Goal: Transaction & Acquisition: Purchase product/service

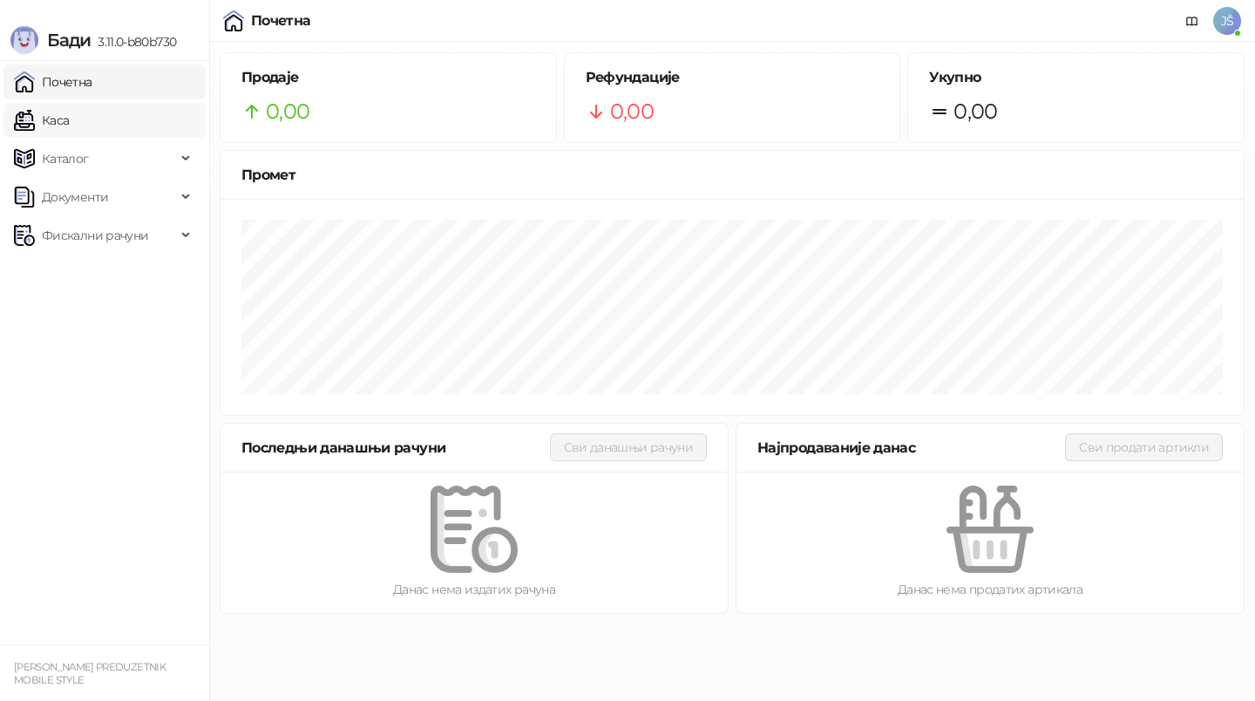
click at [69, 114] on link "Каса" at bounding box center [41, 120] width 55 height 35
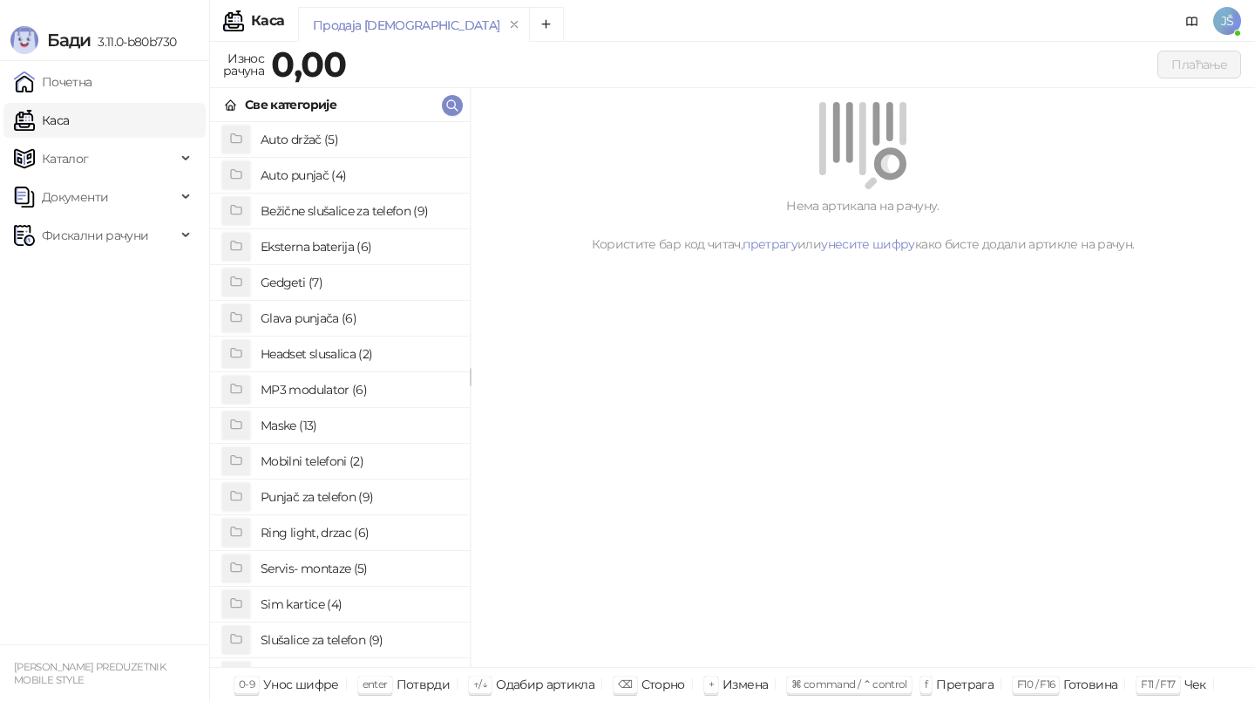
click at [370, 493] on h4 "Punjač za telefon (9)" at bounding box center [358, 497] width 195 height 28
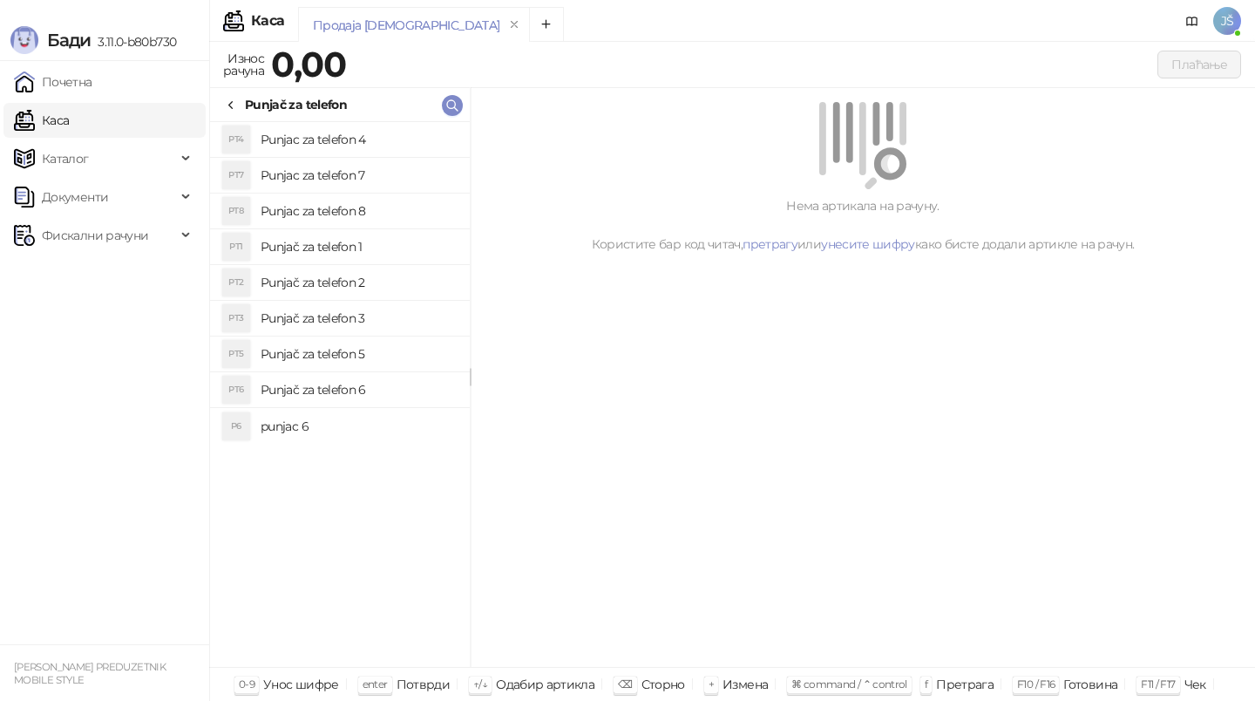
click at [368, 250] on h4 "Punjač za telefon 1" at bounding box center [358, 247] width 195 height 28
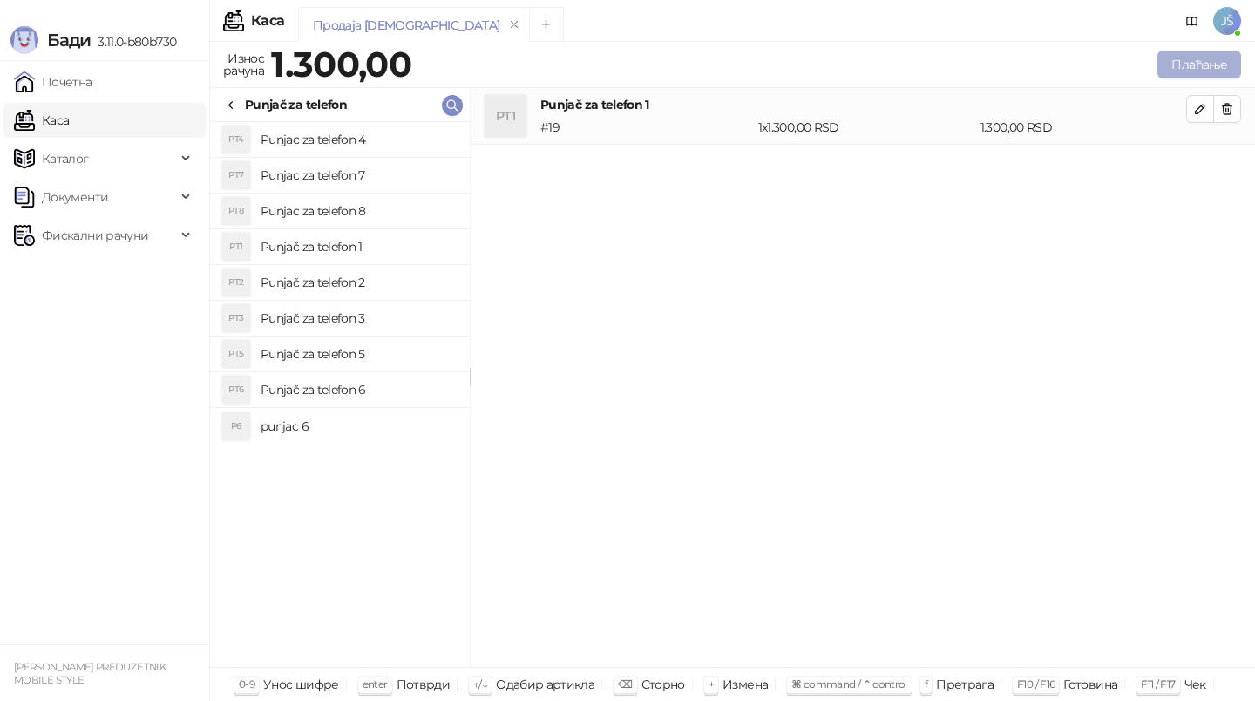
click at [1226, 63] on button "Плаћање" at bounding box center [1199, 65] width 84 height 28
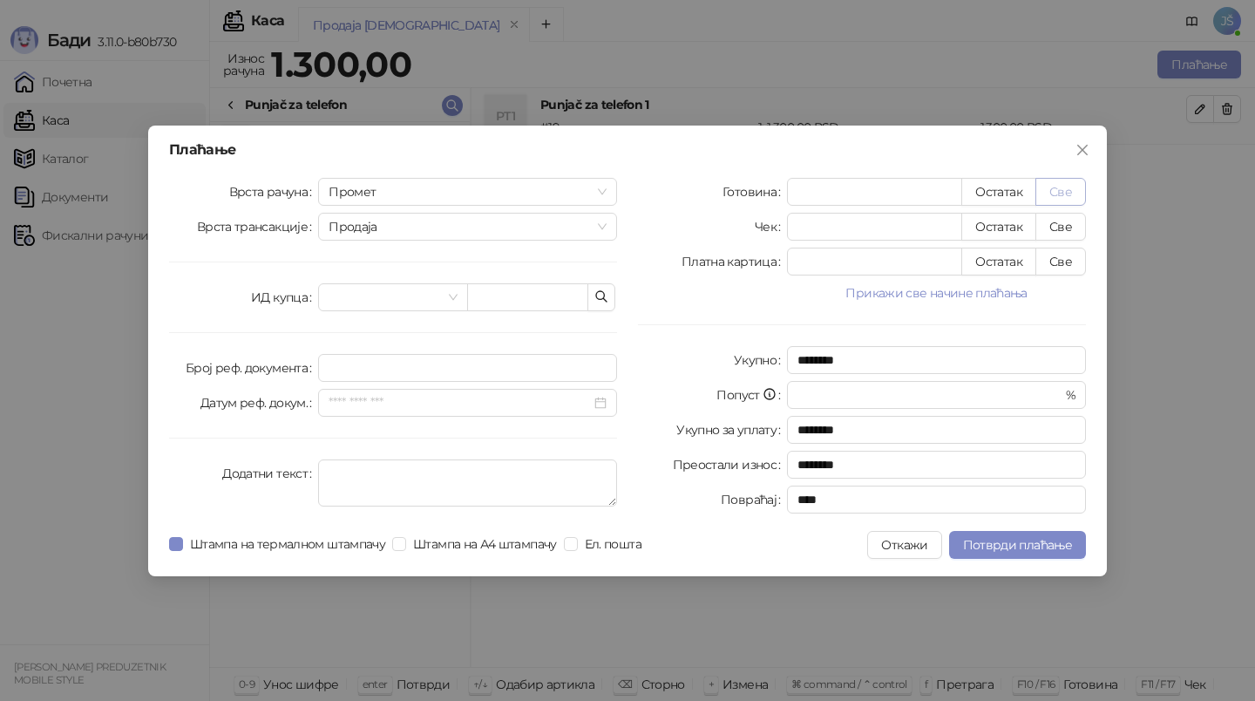
click at [1054, 191] on button "Све" at bounding box center [1060, 192] width 51 height 28
type input "****"
click at [968, 550] on span "Потврди плаћање" at bounding box center [1017, 545] width 109 height 16
